Goal: Transaction & Acquisition: Obtain resource

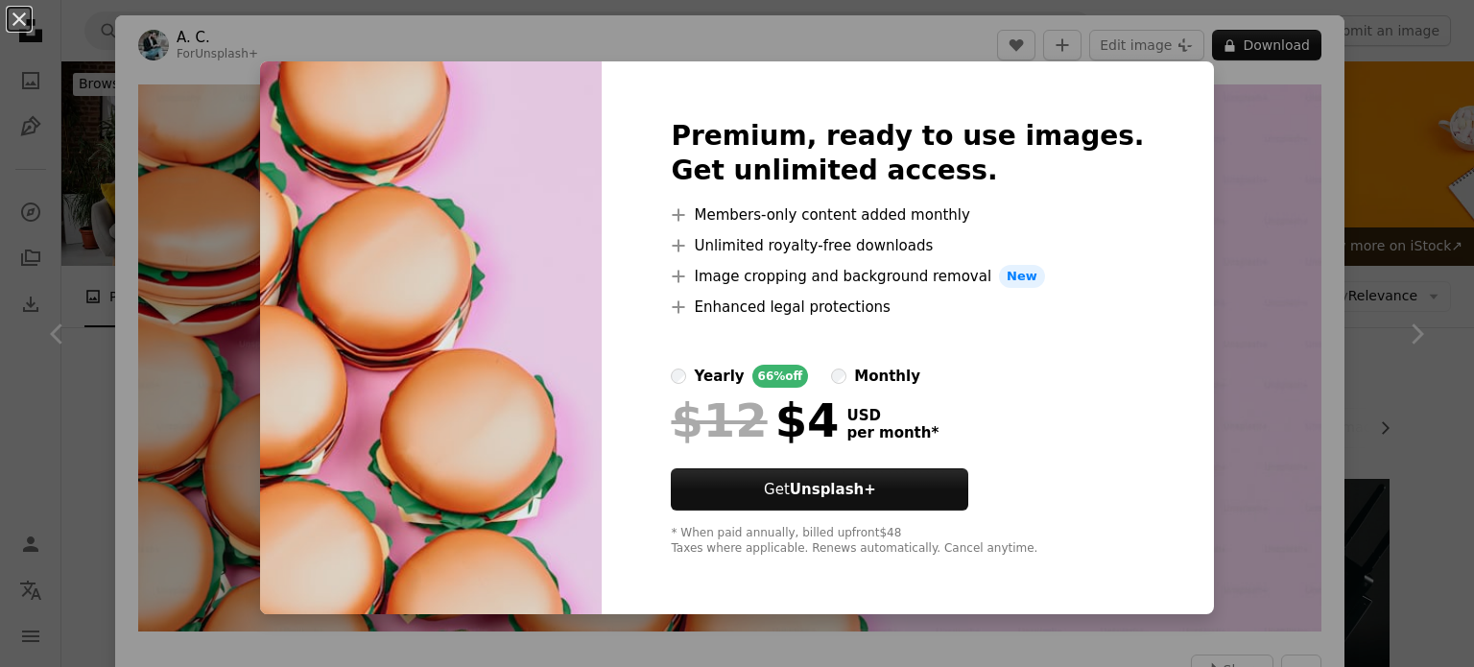
scroll to position [80, 0]
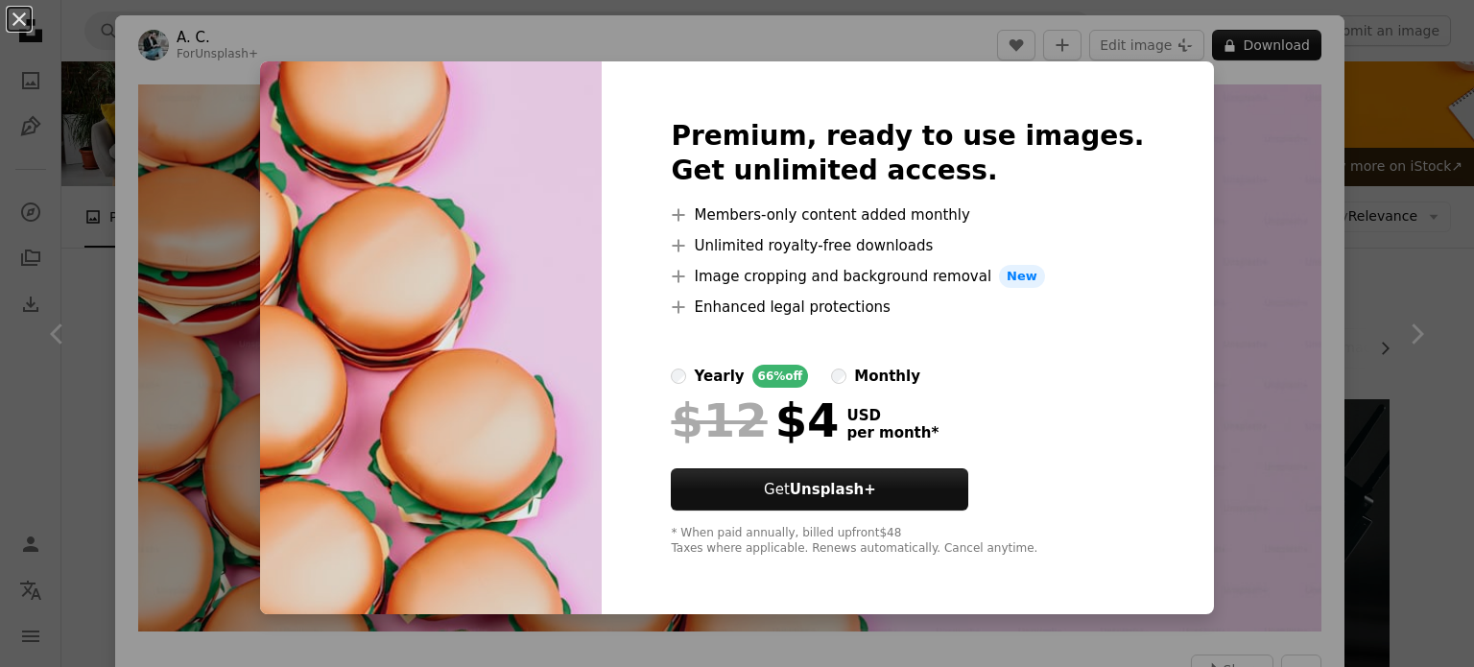
click at [1240, 78] on div "An X shape Premium, ready to use images. Get unlimited access. A plus sign Memb…" at bounding box center [737, 333] width 1474 height 667
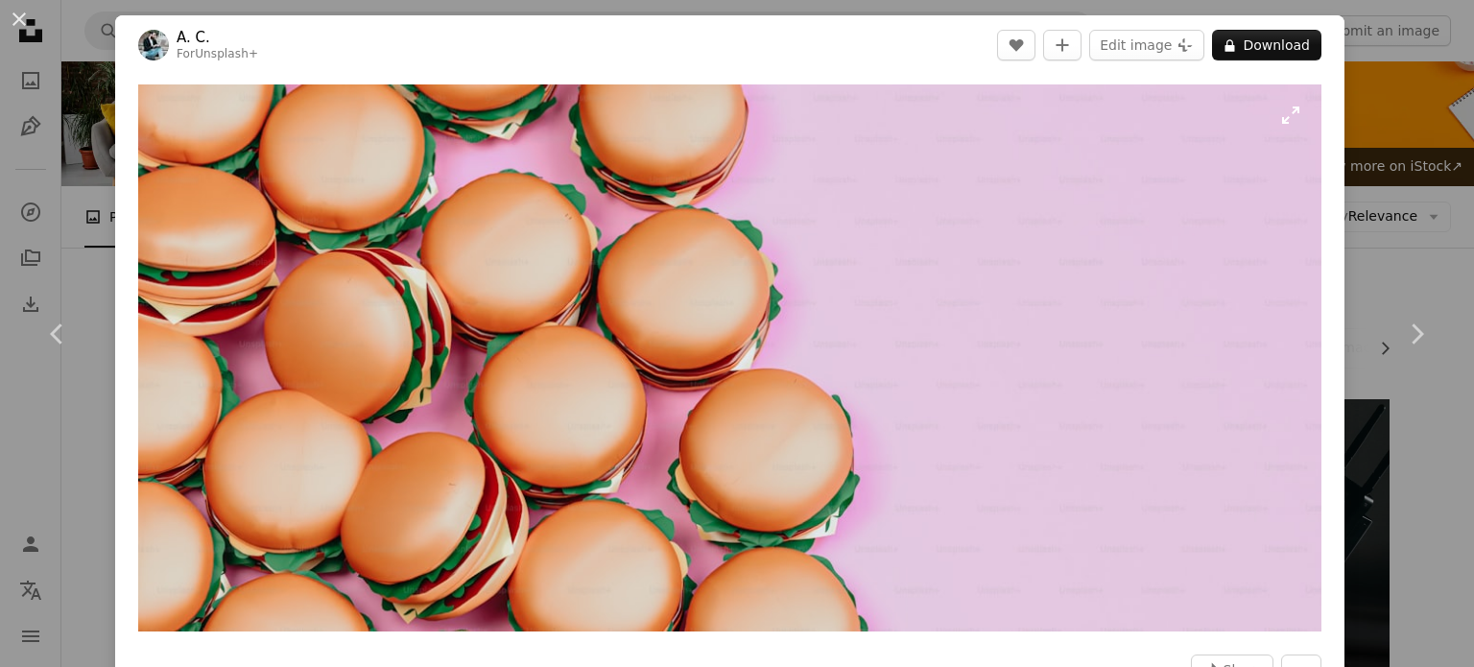
click at [187, 141] on img "Zoom in on this image" at bounding box center [729, 357] width 1183 height 547
click at [189, 142] on img "Zoom in on this image" at bounding box center [729, 357] width 1183 height 547
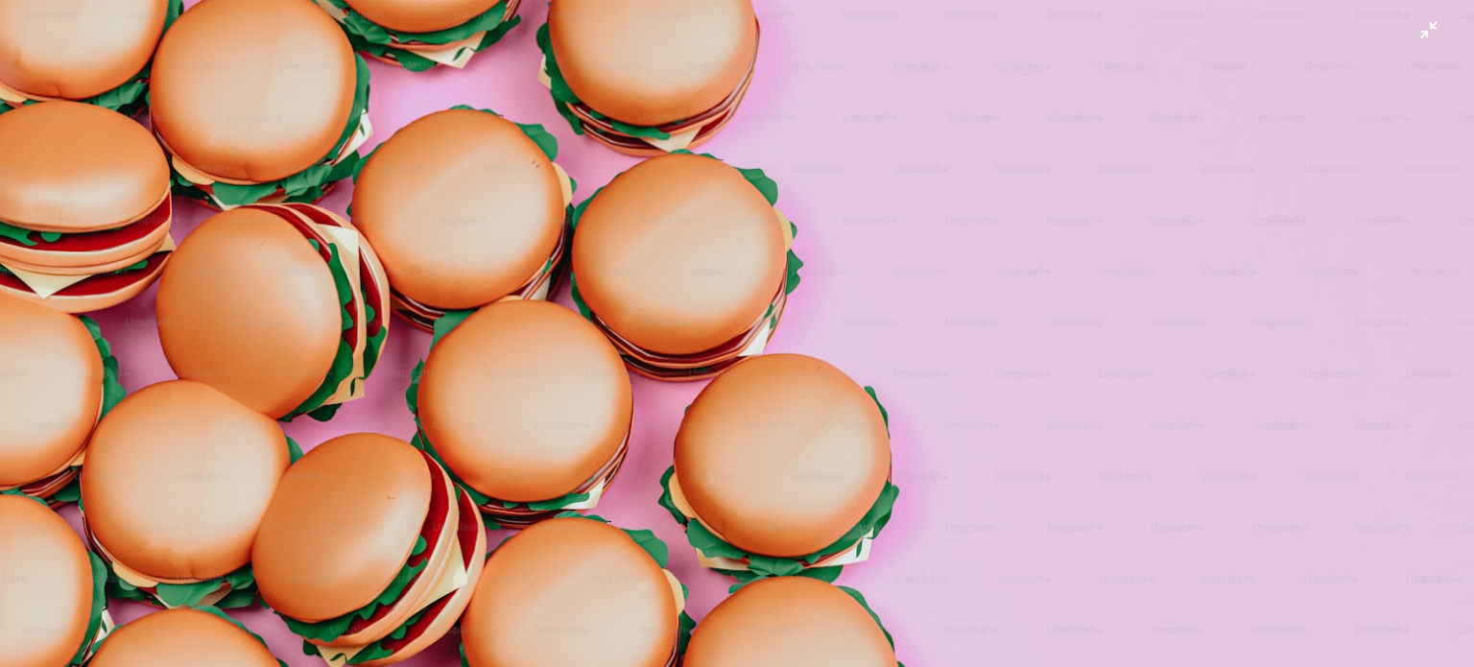
click at [189, 142] on img "Zoom out on this image" at bounding box center [737, 340] width 1476 height 682
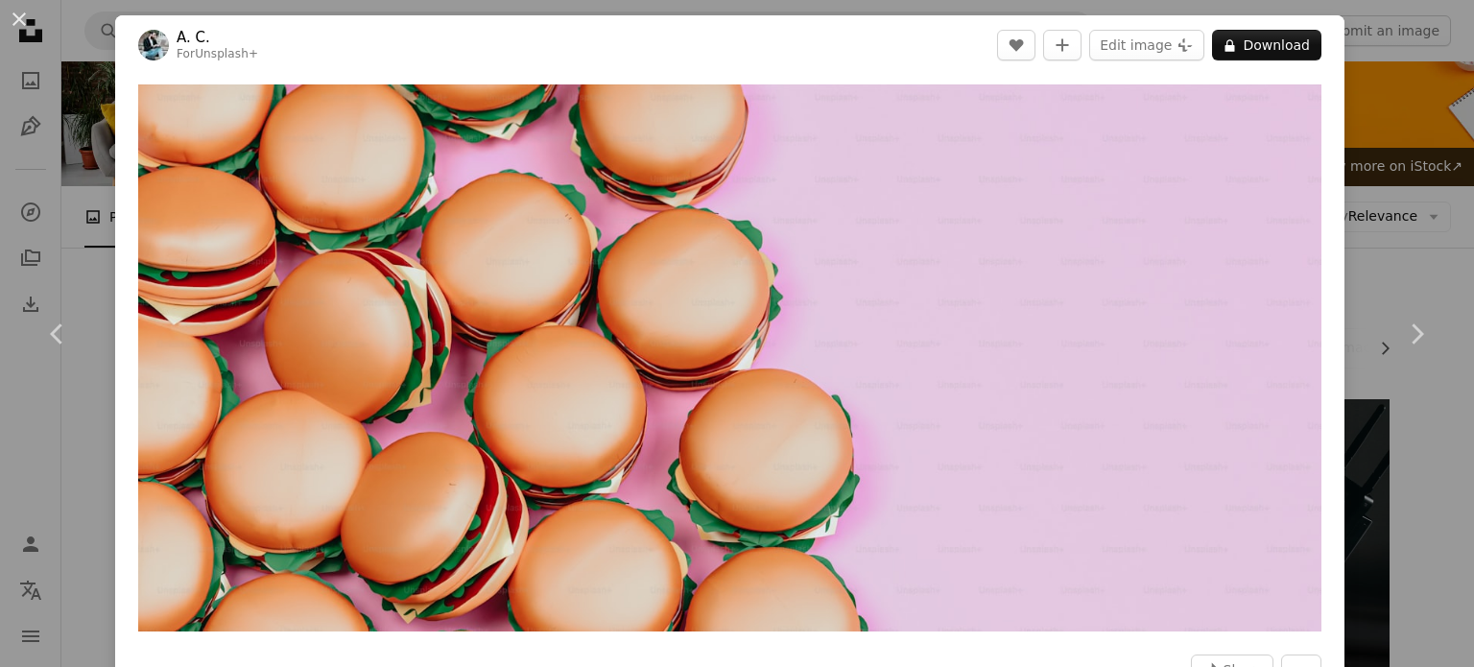
click at [189, 142] on img "Zoom in on this image" at bounding box center [729, 357] width 1183 height 547
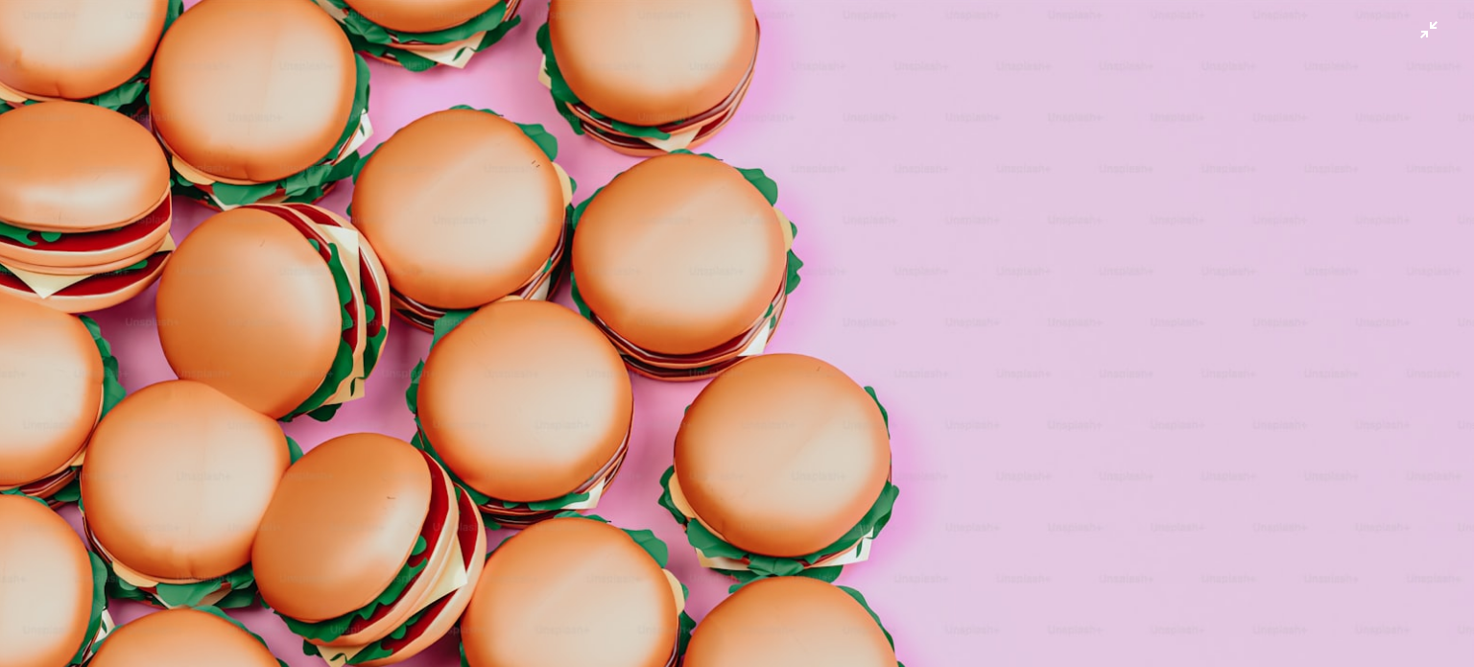
click at [189, 142] on img "Zoom out on this image" at bounding box center [737, 340] width 1476 height 682
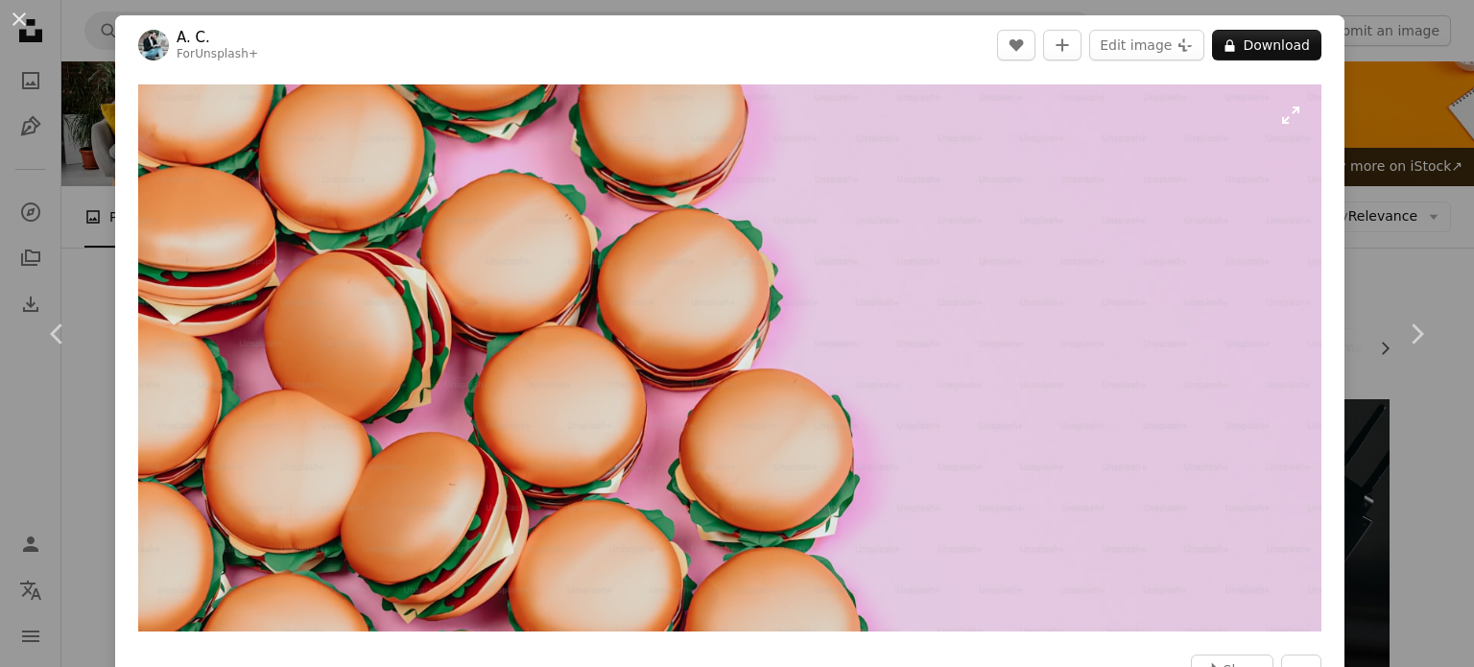
scroll to position [239, 0]
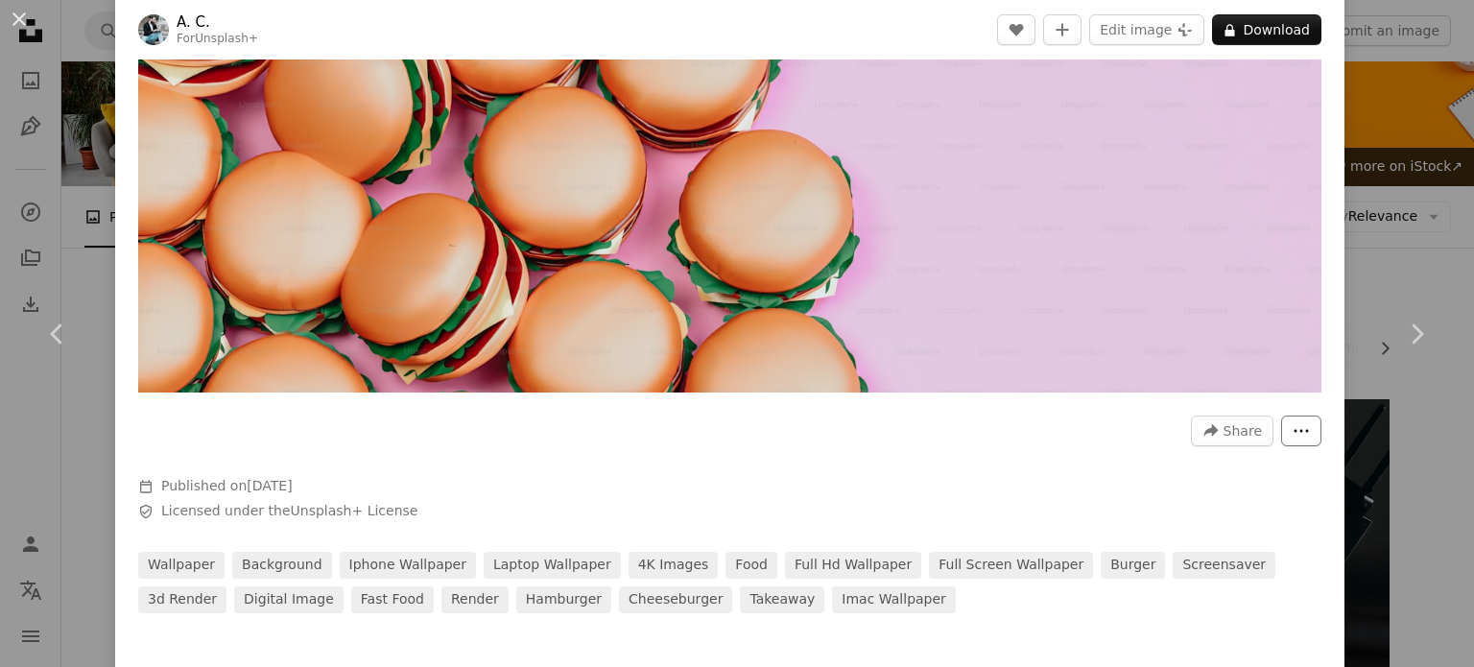
click at [1288, 433] on button "More Actions" at bounding box center [1301, 430] width 40 height 31
click at [1164, 474] on dialog "An X shape Chevron left Chevron right A. C. For Unsplash+ A heart A plus sign E…" at bounding box center [737, 333] width 1474 height 667
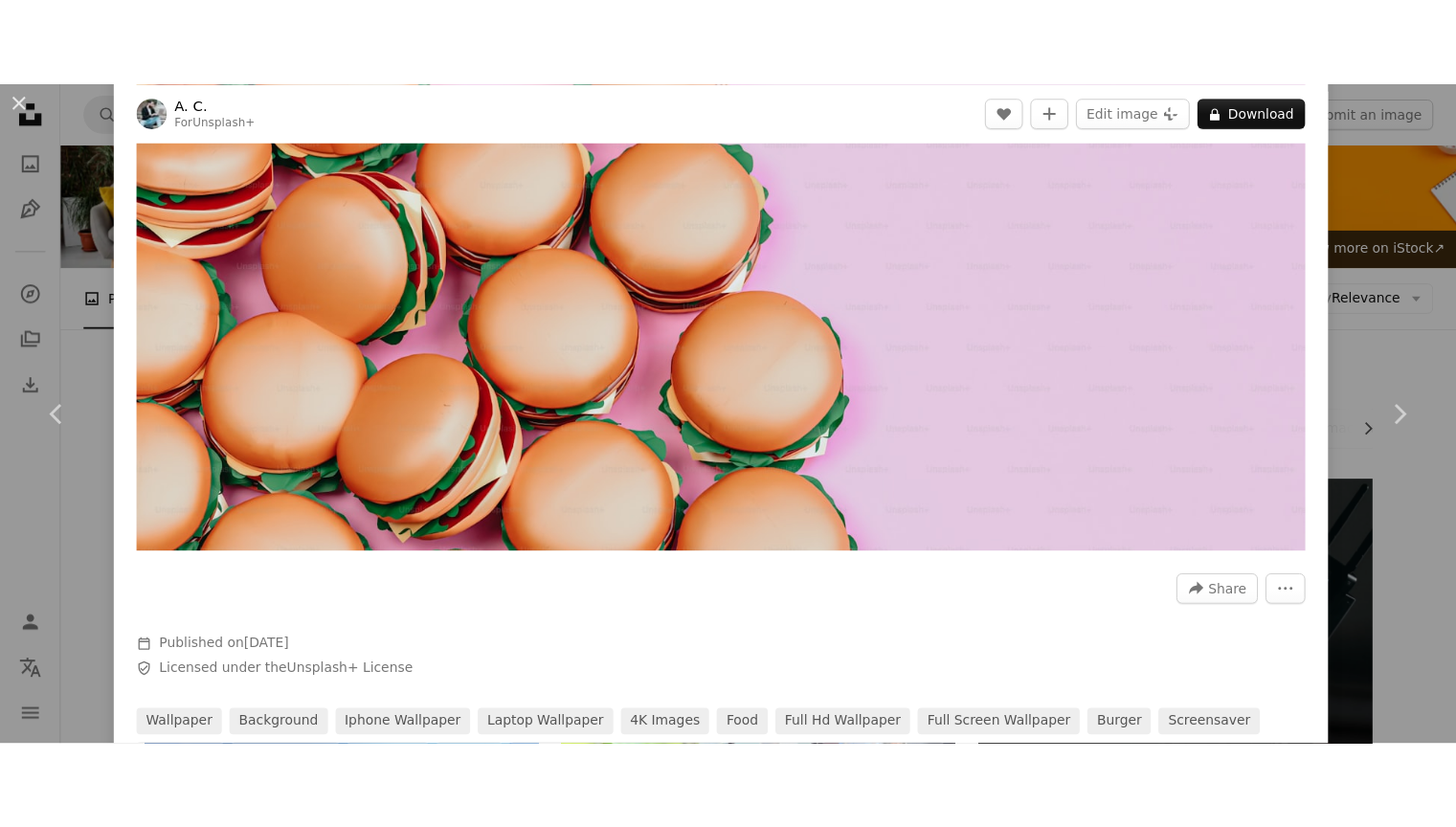
scroll to position [0, 0]
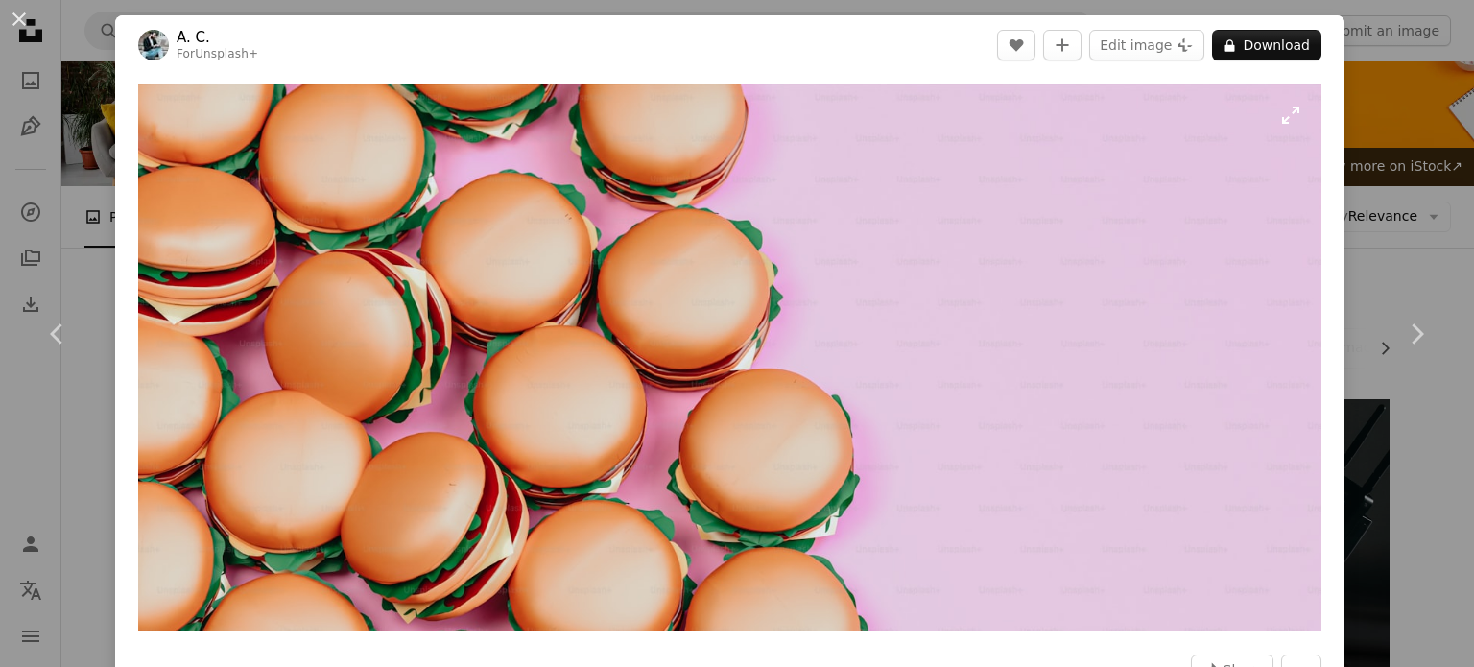
click at [1276, 116] on img "Zoom in on this image" at bounding box center [729, 357] width 1183 height 547
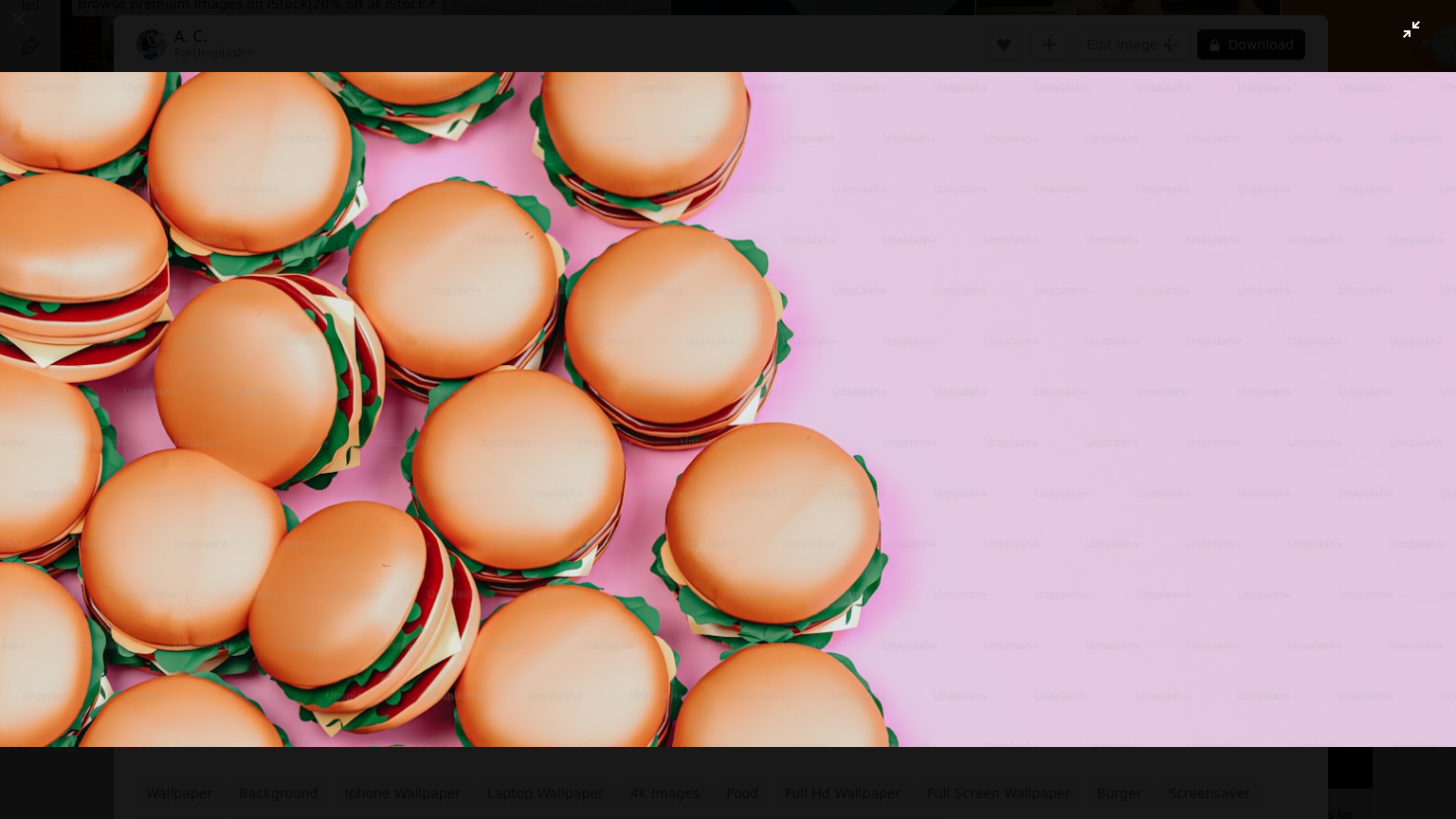
click at [1395, 32] on button "Zoom out on this image" at bounding box center [728, 409] width 1458 height 821
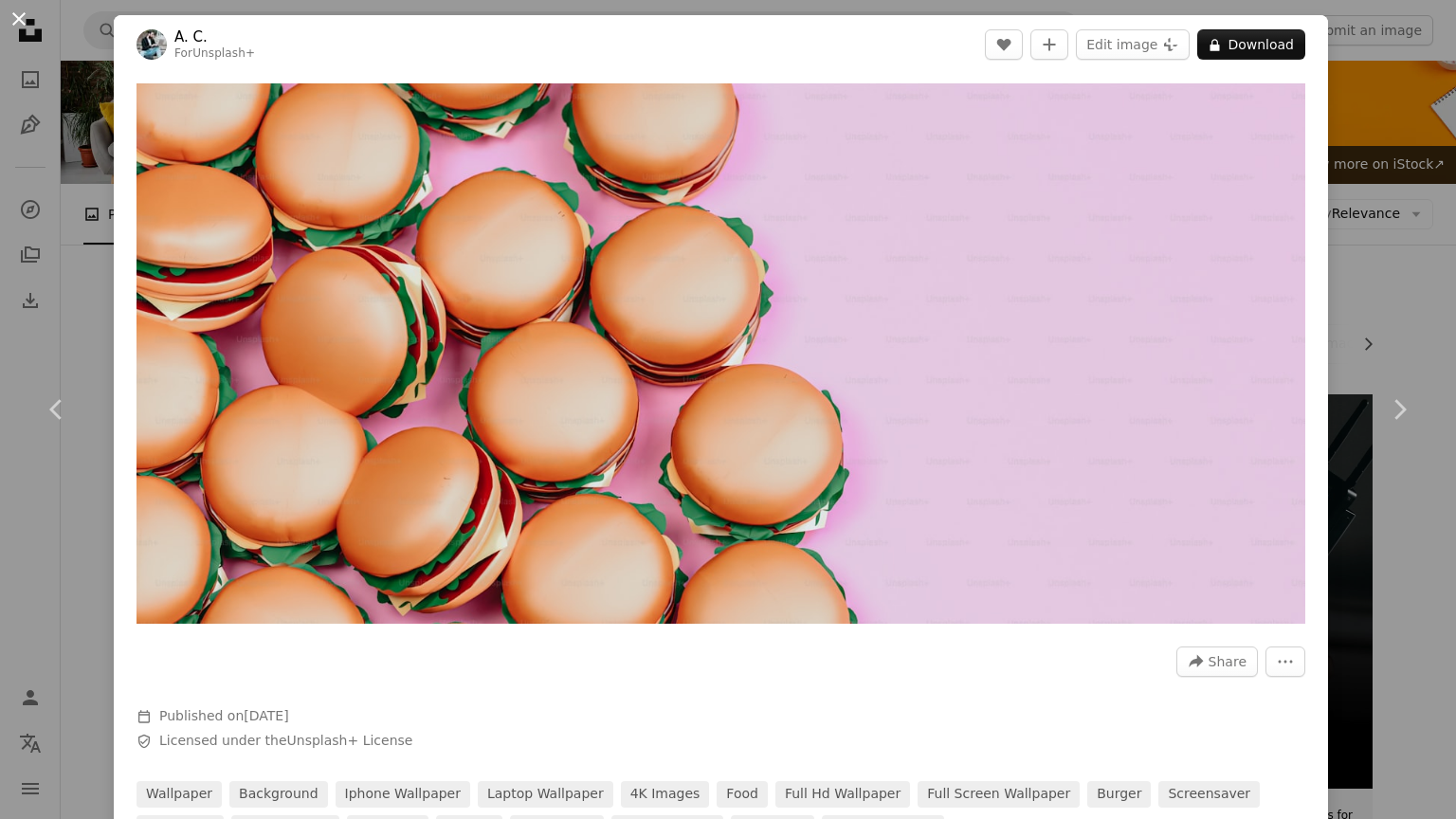
click at [13, 13] on button "An X shape" at bounding box center [19, 19] width 23 height 23
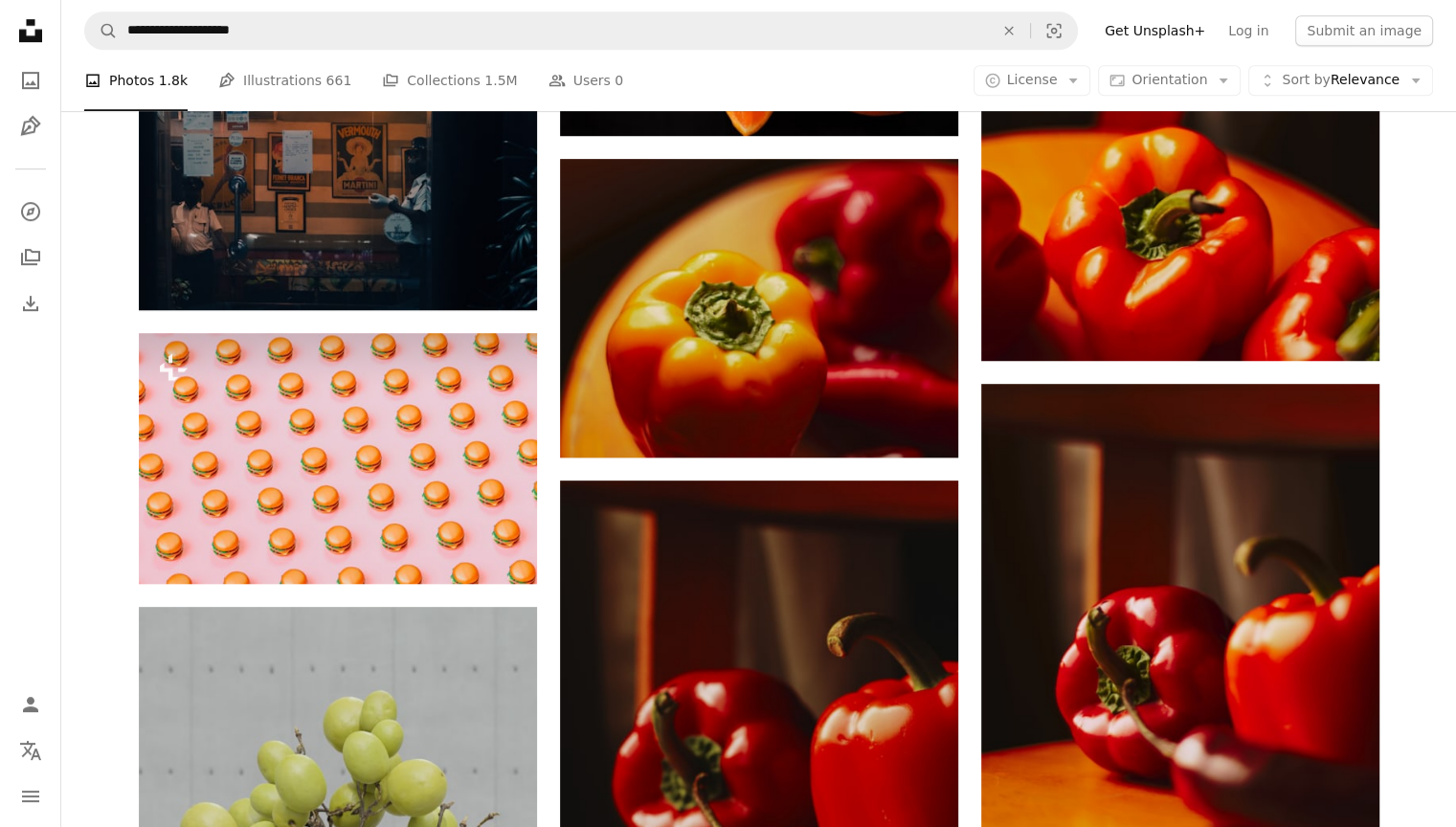
scroll to position [1195, 0]
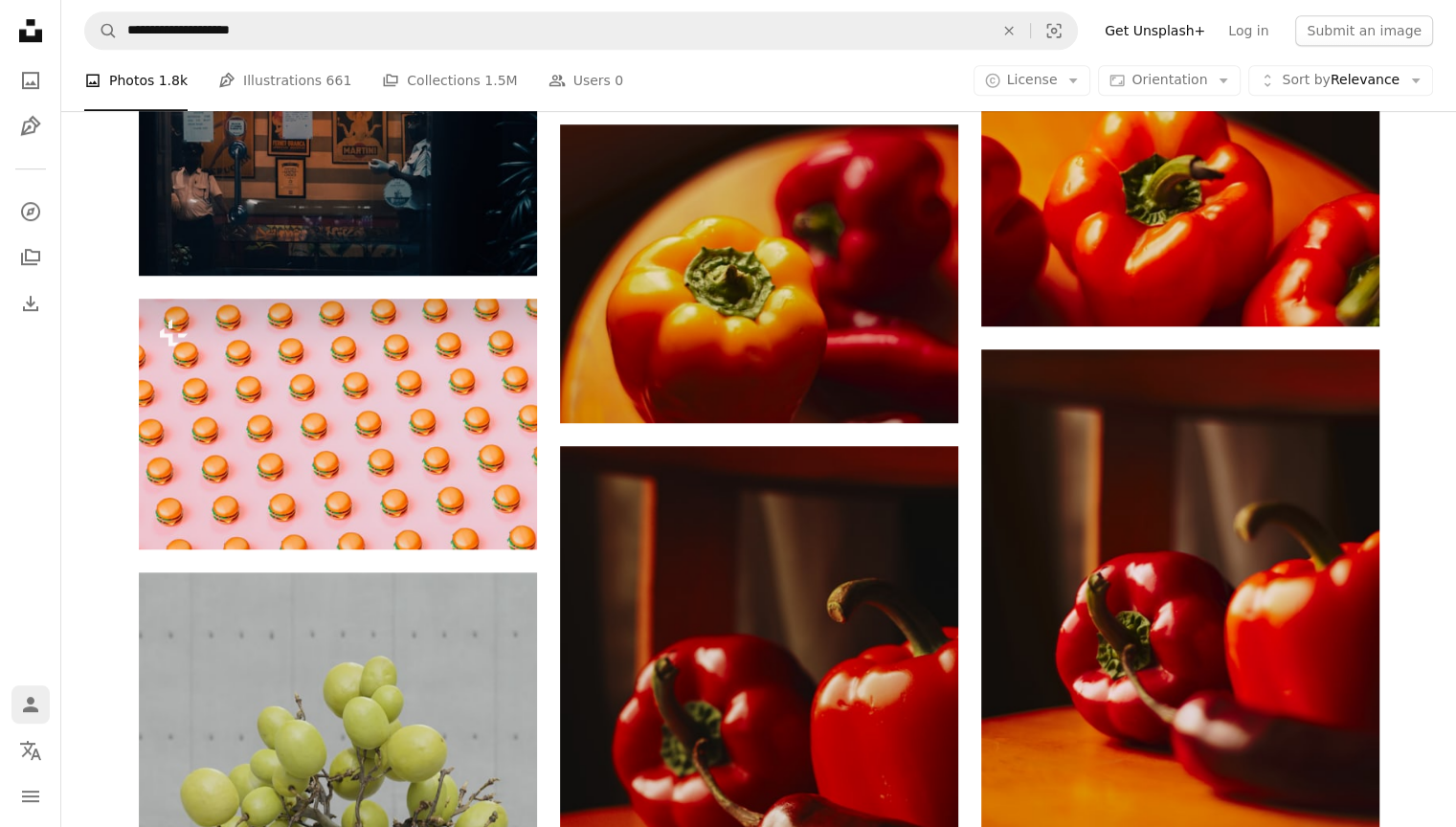
click at [29, 664] on icon "Person" at bounding box center [30, 704] width 23 height 23
